Goal: Information Seeking & Learning: Learn about a topic

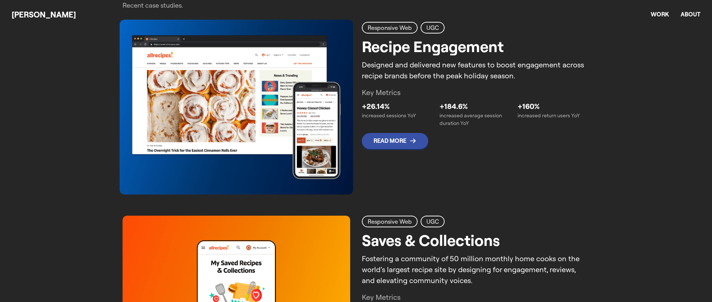
scroll to position [348, 0]
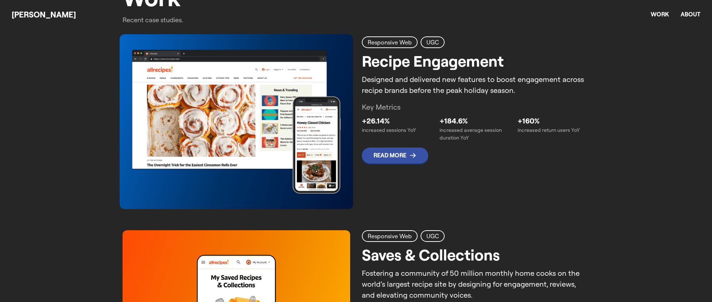
click at [322, 134] on img at bounding box center [236, 121] width 233 height 175
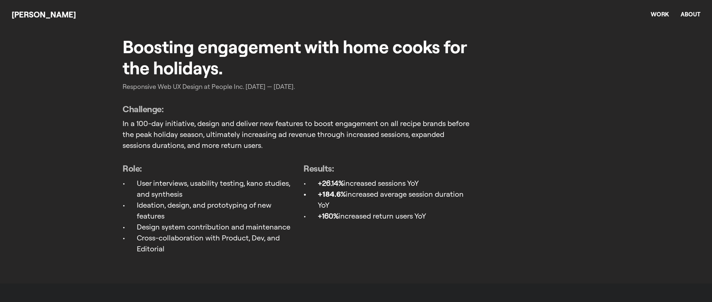
scroll to position [523, 0]
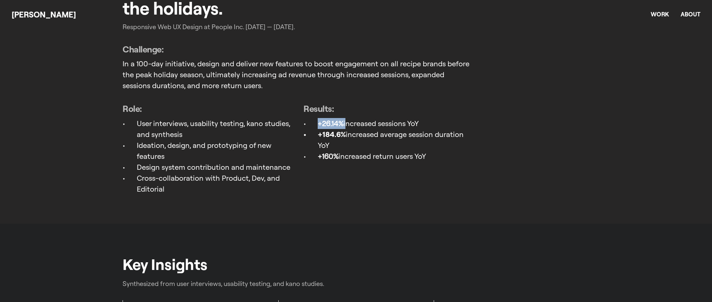
drag, startPoint x: 345, startPoint y: 122, endPoint x: 316, endPoint y: 123, distance: 28.8
click at [316, 123] on ul "+26.14% increased sessions YoY +184.6% increased average session duration YoY +…" at bounding box center [387, 140] width 169 height 44
click at [322, 122] on strong "+26.14%" at bounding box center [331, 123] width 26 height 9
click at [350, 144] on p "+184.6% increased average session duration YoY" at bounding box center [395, 140] width 155 height 22
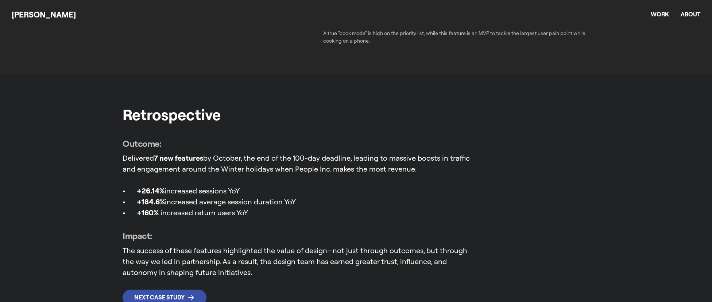
scroll to position [2334, 0]
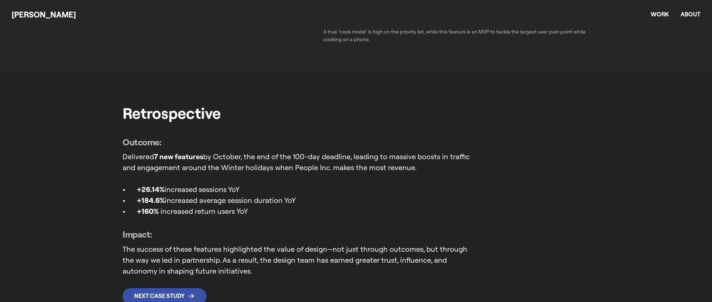
click at [161, 201] on span "+184.6%" at bounding box center [151, 200] width 28 height 9
click at [162, 196] on span "+184.6%" at bounding box center [151, 200] width 28 height 9
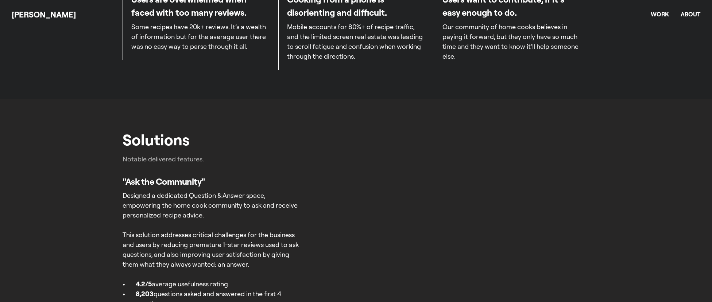
scroll to position [660, 0]
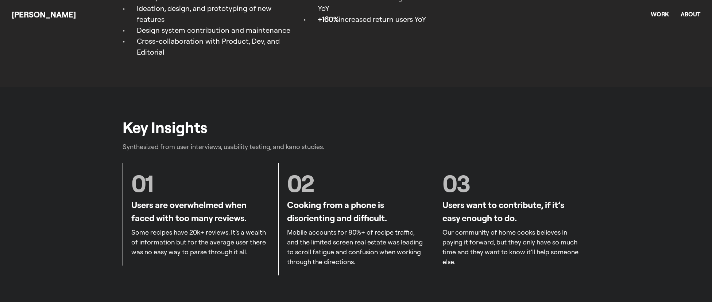
click at [245, 212] on p "Users are overwhelmed when faced with too many reviews." at bounding box center [200, 211] width 138 height 26
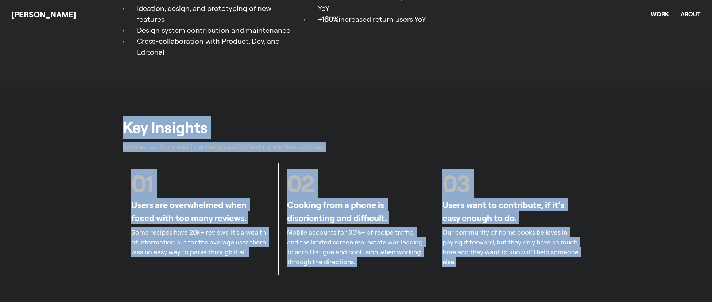
drag, startPoint x: 442, startPoint y: 253, endPoint x: 116, endPoint y: 125, distance: 350.0
click at [116, 125] on div "Key Insights Synthesized from user interviews, usability testing, and kano stud…" at bounding box center [356, 196] width 712 height 218
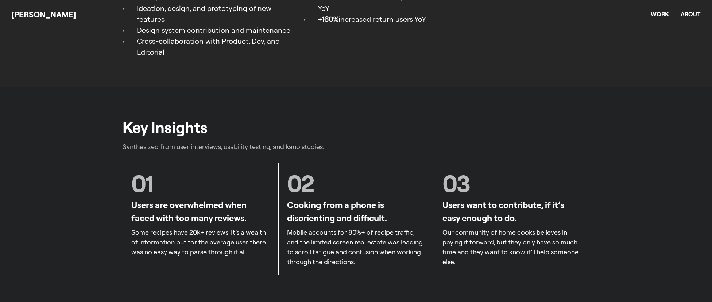
click at [116, 125] on div "Key Insights Synthesized from user interviews, usability testing, and kano stud…" at bounding box center [356, 196] width 712 height 218
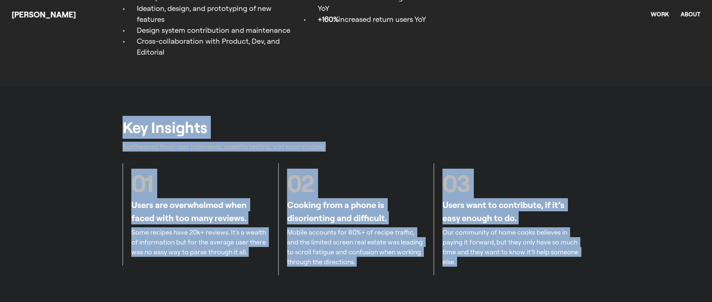
drag, startPoint x: 116, startPoint y: 125, endPoint x: 472, endPoint y: 263, distance: 381.0
click at [472, 263] on div "Key Insights Synthesized from user interviews, usability testing, and kano stud…" at bounding box center [356, 196] width 712 height 218
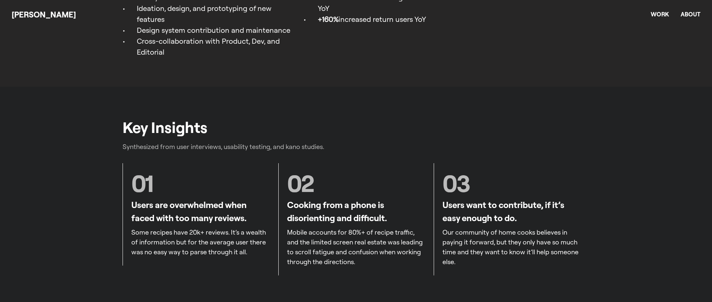
click at [471, 262] on p "Our community of home cooks believes in paying it forward, but they only have s…" at bounding box center [511, 247] width 138 height 39
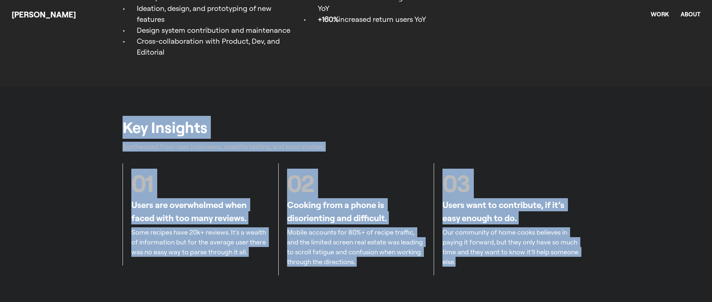
drag, startPoint x: 126, startPoint y: 117, endPoint x: 524, endPoint y: 271, distance: 426.5
click at [524, 271] on div "Key Insights Synthesized from user interviews, usability testing, and kano stud…" at bounding box center [356, 196] width 712 height 218
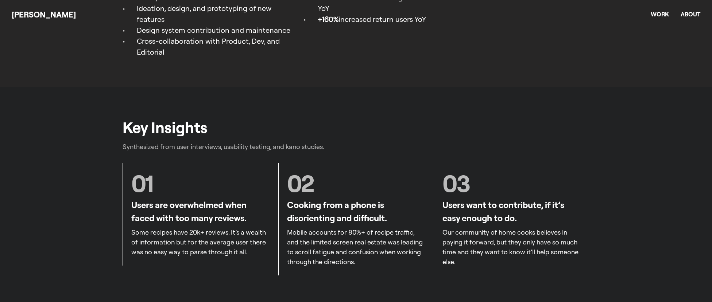
drag, startPoint x: 517, startPoint y: 263, endPoint x: 494, endPoint y: 256, distance: 24.6
click at [515, 260] on p "Our community of home cooks believes in paying it forward, but they only have s…" at bounding box center [511, 247] width 138 height 39
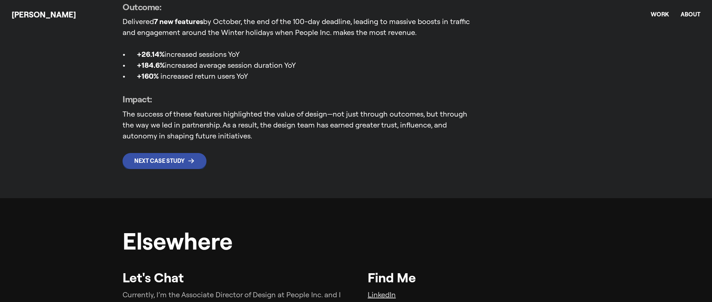
scroll to position [2353, 0]
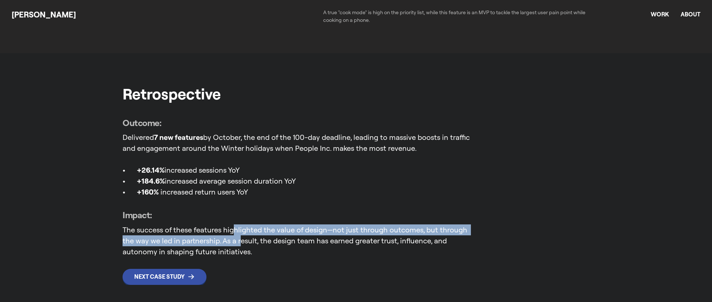
drag, startPoint x: 233, startPoint y: 232, endPoint x: 240, endPoint y: 241, distance: 11.0
click at [240, 241] on p "The success of these features highlighted the value of design—not just through …" at bounding box center [298, 241] width 350 height 33
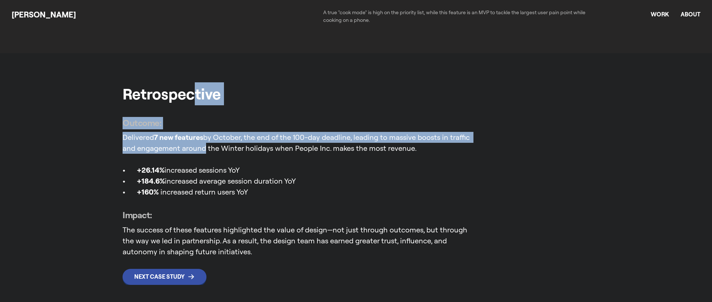
drag, startPoint x: 195, startPoint y: 97, endPoint x: 202, endPoint y: 142, distance: 45.3
click at [202, 142] on div "Retrospective Outcome: Delivered 7 new features by October, the end of the 100-…" at bounding box center [356, 183] width 712 height 261
click at [202, 142] on p "Delivered 7 new features by October, the end of the 100-day deadline, leading t…" at bounding box center [298, 143] width 350 height 22
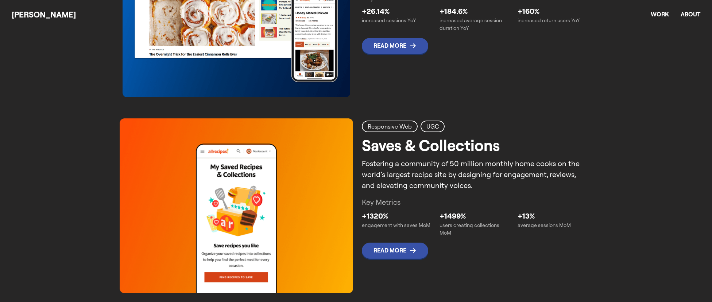
scroll to position [507, 0]
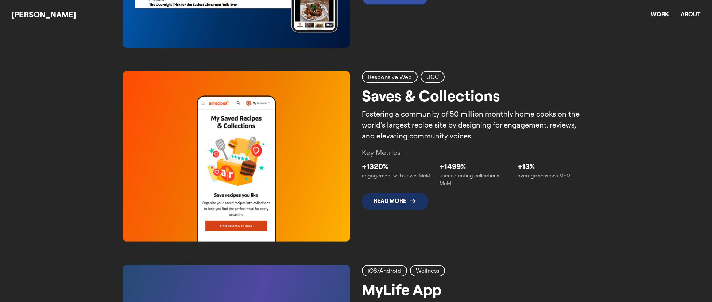
click at [393, 200] on p "Read More" at bounding box center [389, 201] width 33 height 7
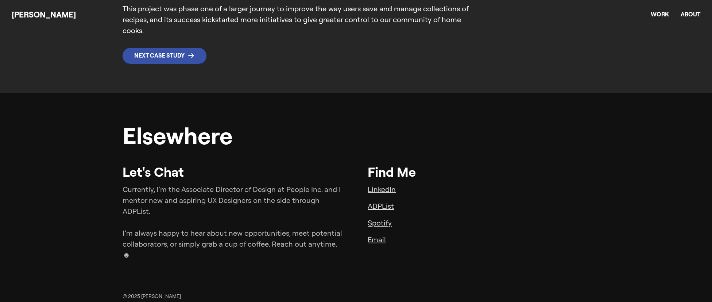
scroll to position [1356, 0]
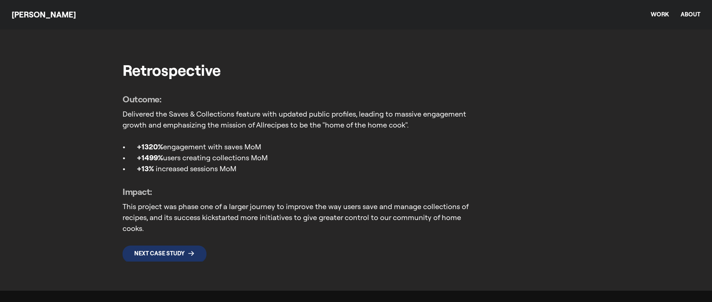
click at [181, 252] on p "Next Case Study" at bounding box center [159, 253] width 50 height 7
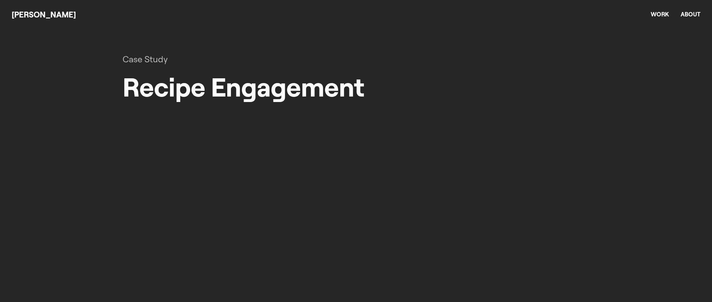
click at [150, 60] on h2 "Case Study" at bounding box center [145, 59] width 45 height 13
click at [44, 16] on link "[PERSON_NAME]" at bounding box center [44, 14] width 64 height 10
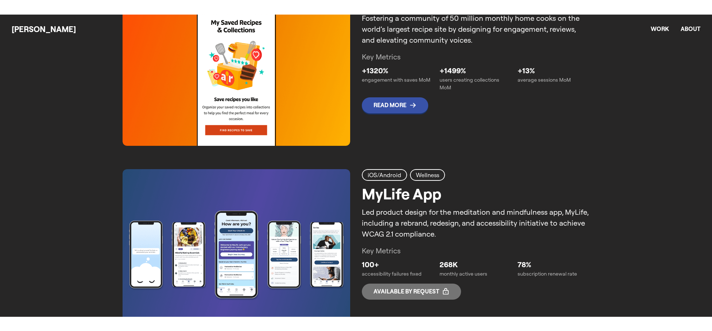
scroll to position [736, 0]
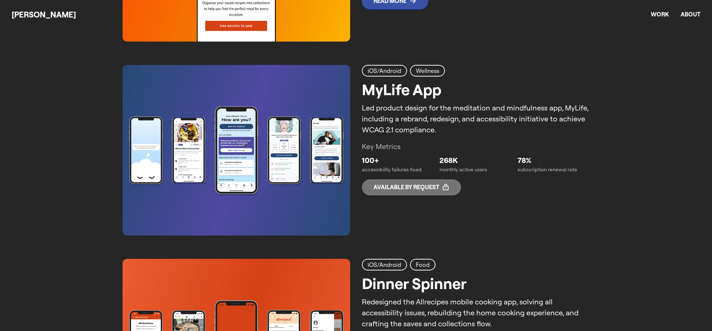
click at [358, 125] on link "iOS/Android Wellness MyLife App Led product design for the meditation and mindf…" at bounding box center [356, 150] width 467 height 171
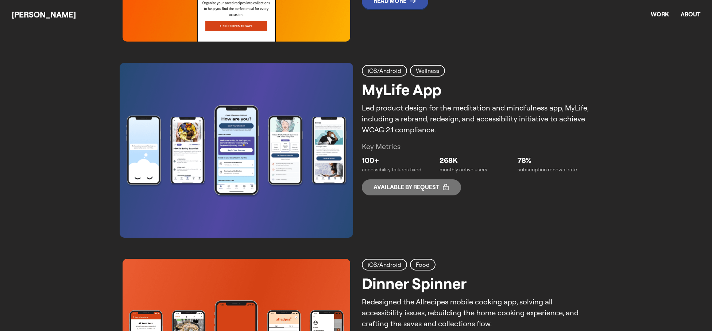
click at [345, 133] on img at bounding box center [236, 150] width 233 height 175
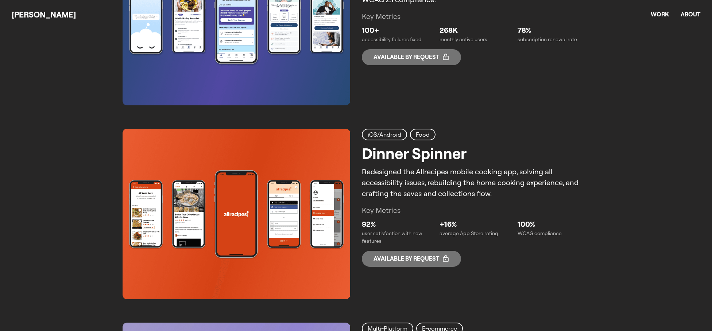
scroll to position [906, 0]
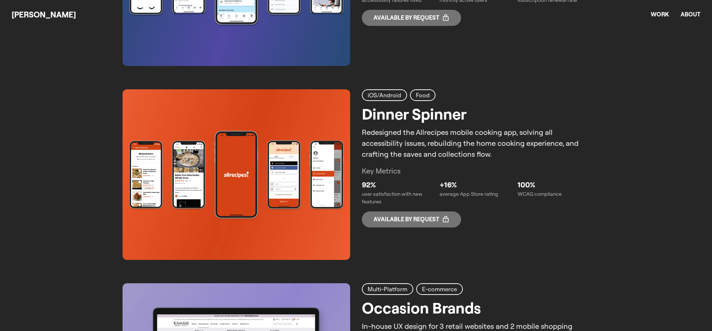
click at [358, 143] on link "iOS/Android Food Dinner Spinner Redesigned the Allrecipes mobile cooking app, s…" at bounding box center [356, 174] width 467 height 171
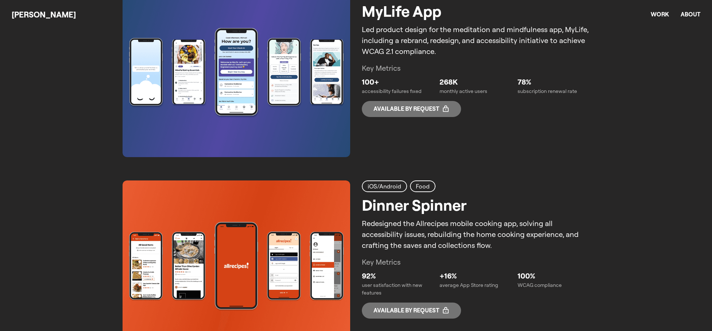
scroll to position [813, 0]
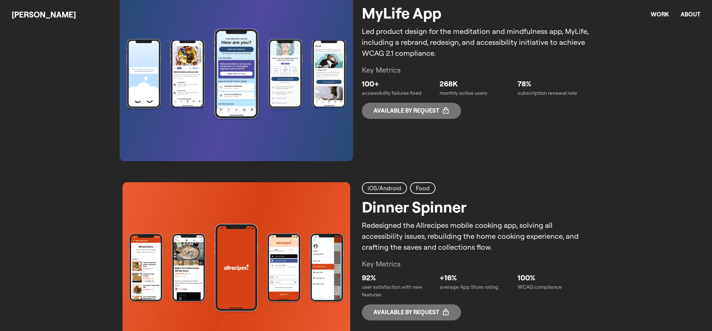
click at [337, 124] on img at bounding box center [236, 73] width 233 height 175
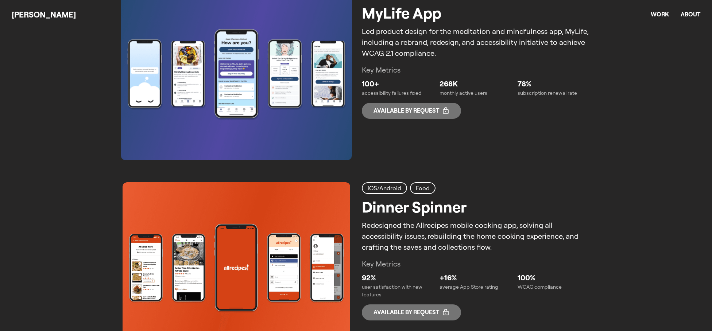
click at [389, 140] on link "iOS/Android Wellness MyLife App Led product design for the meditation and mindf…" at bounding box center [356, 73] width 467 height 171
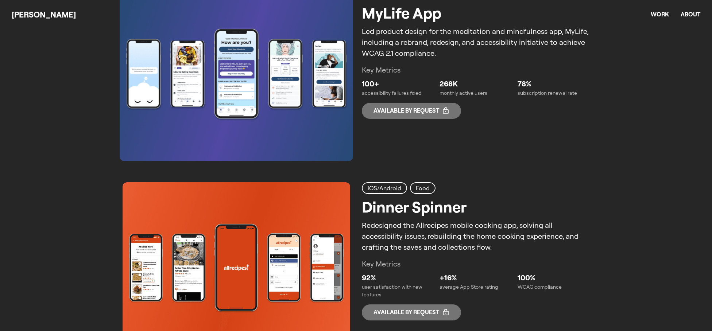
click at [335, 142] on img at bounding box center [236, 73] width 233 height 175
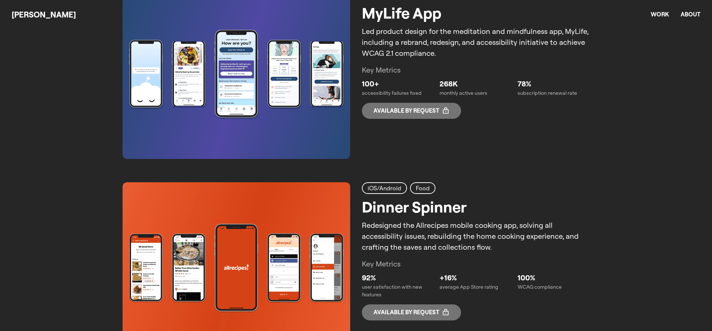
click at [377, 143] on link "iOS/Android Wellness MyLife App Led product design for the meditation and mindf…" at bounding box center [356, 73] width 467 height 171
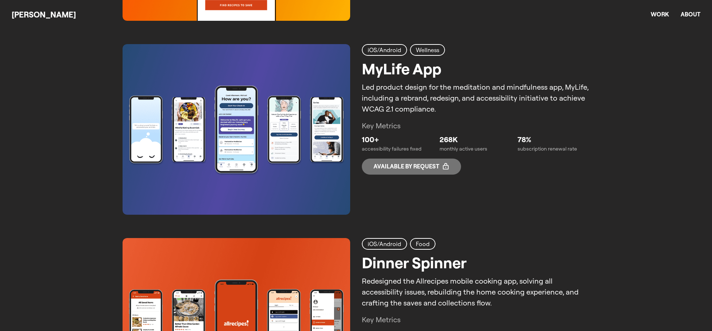
scroll to position [701, 0]
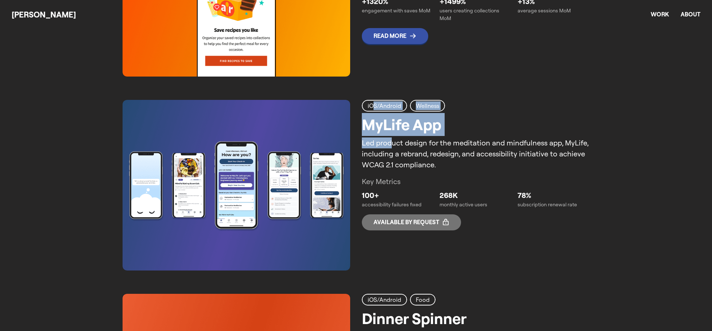
drag, startPoint x: 375, startPoint y: 105, endPoint x: 391, endPoint y: 144, distance: 42.8
click at [391, 144] on div "iOS/Android Wellness MyLife App Led product design for the meditation and mindf…" at bounding box center [476, 135] width 228 height 70
click at [391, 144] on p "Led product design for the meditation and mindfulness app, MyLife, including a …" at bounding box center [476, 153] width 228 height 33
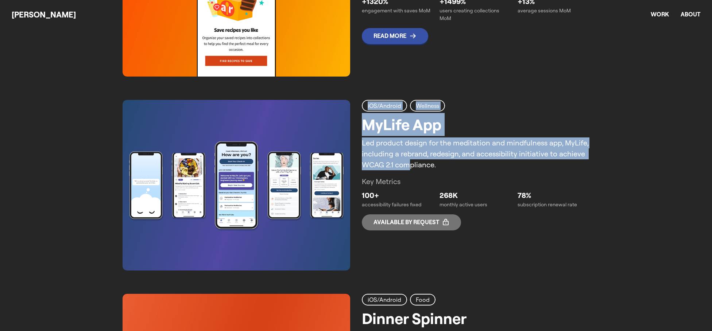
drag, startPoint x: 366, startPoint y: 105, endPoint x: 407, endPoint y: 167, distance: 74.6
click at [407, 167] on div "iOS/Android Wellness MyLife App Led product design for the meditation and mindf…" at bounding box center [476, 135] width 228 height 70
click at [407, 167] on p "Led product design for the meditation and mindfulness app, MyLife, including a …" at bounding box center [476, 153] width 228 height 33
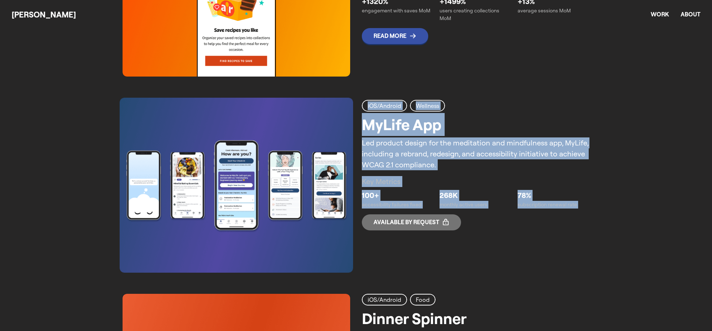
drag, startPoint x: 467, startPoint y: 227, endPoint x: 274, endPoint y: 94, distance: 234.4
click at [274, 94] on div "Responsive Web UGC Recipe Engagement Designed and delivered new features to boo…" at bounding box center [356, 185] width 467 height 947
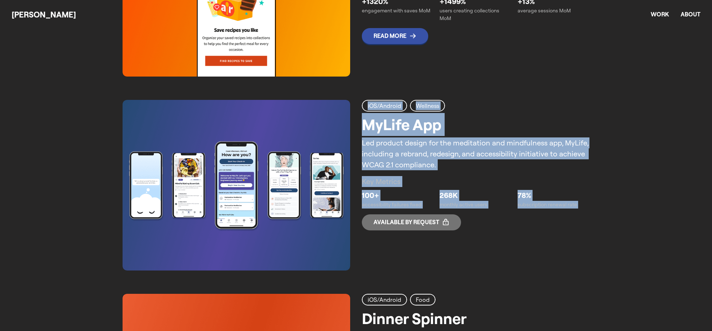
click at [274, 94] on div "Responsive Web UGC Recipe Engagement Designed and delivered new features to boo…" at bounding box center [356, 185] width 467 height 947
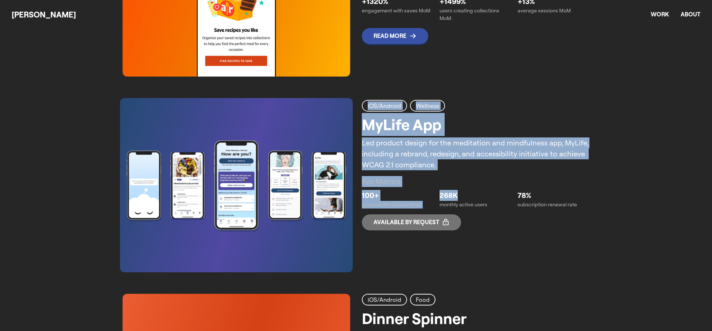
drag, startPoint x: 500, startPoint y: 196, endPoint x: 106, endPoint y: 100, distance: 405.6
click at [106, 100] on div "Work Recent case studies. Responsive Web UGC Recipe Engagement Designed and del…" at bounding box center [356, 159] width 712 height 1058
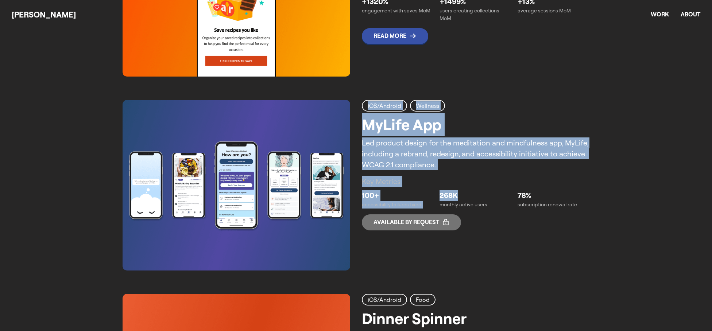
click at [106, 100] on div "Work Recent case studies. Responsive Web UGC Recipe Engagement Designed and del…" at bounding box center [356, 159] width 712 height 1058
drag, startPoint x: 100, startPoint y: 91, endPoint x: 481, endPoint y: 225, distance: 404.5
click at [482, 225] on div "Work Recent case studies. Responsive Web UGC Recipe Engagement Designed and del…" at bounding box center [356, 159] width 712 height 1058
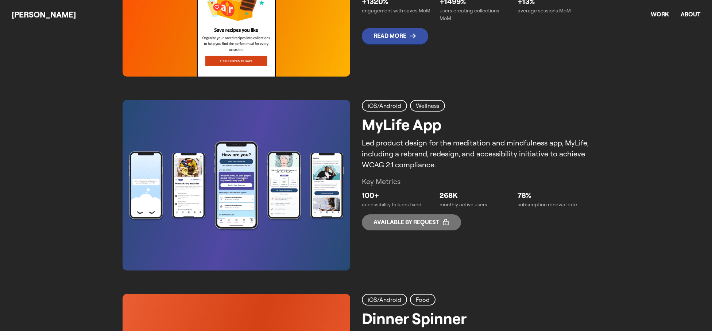
click at [473, 232] on link "iOS/Android Wellness MyLife App Led product design for the meditation and mindf…" at bounding box center [356, 185] width 467 height 171
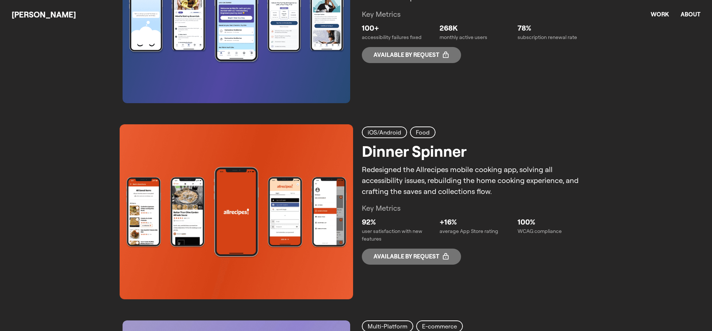
scroll to position [756, 0]
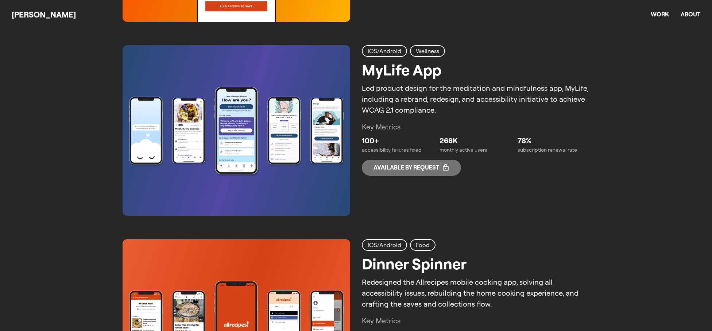
click at [420, 167] on p "Available by request" at bounding box center [406, 167] width 66 height 7
click at [407, 125] on p "Key Metrics" at bounding box center [476, 126] width 228 height 11
click at [615, 183] on div "Work Recent case studies. Responsive Web UGC Recipe Engagement Designed and del…" at bounding box center [356, 104] width 712 height 1058
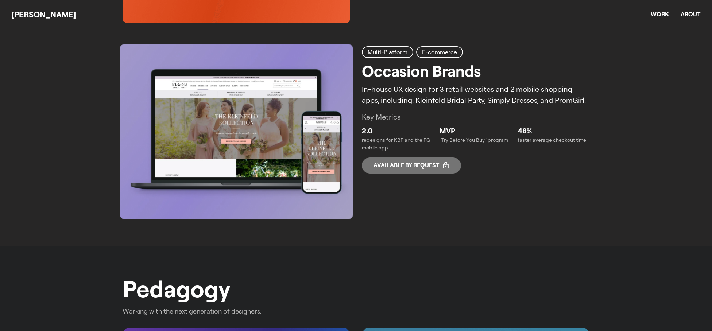
scroll to position [773, 0]
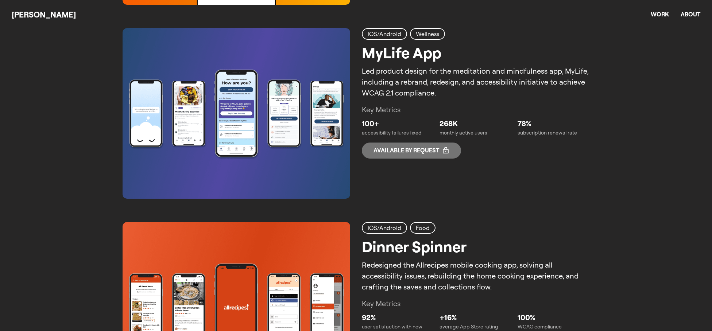
click at [109, 172] on div "Work Recent case studies. Responsive Web UGC Recipe Engagement Designed and del…" at bounding box center [356, 87] width 712 height 1058
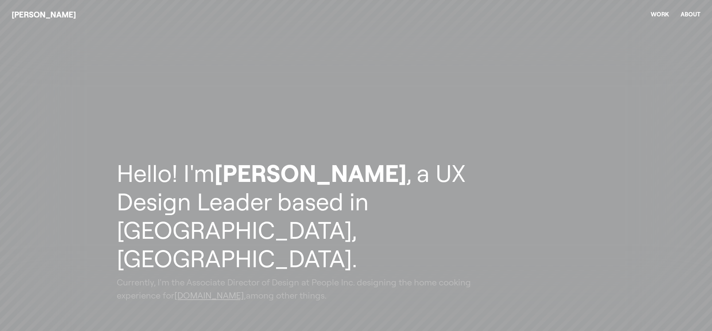
scroll to position [0, 0]
